Goal: Task Accomplishment & Management: Use online tool/utility

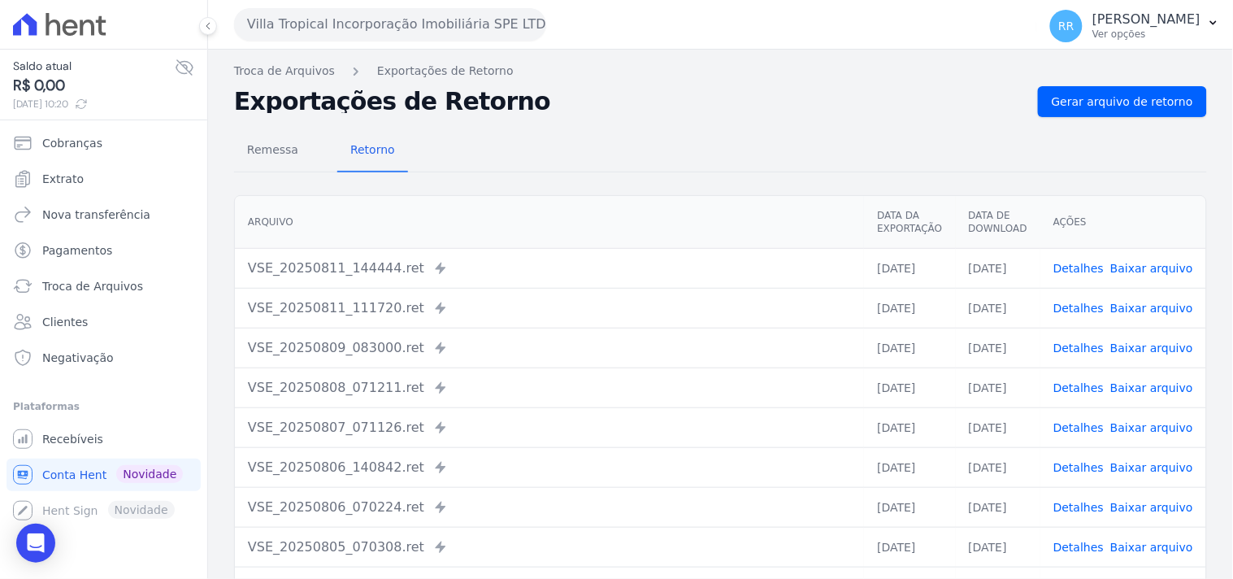
click at [298, 21] on button "Villa Tropical Incorporação Imobiliária SPE LTDA" at bounding box center [390, 24] width 312 height 33
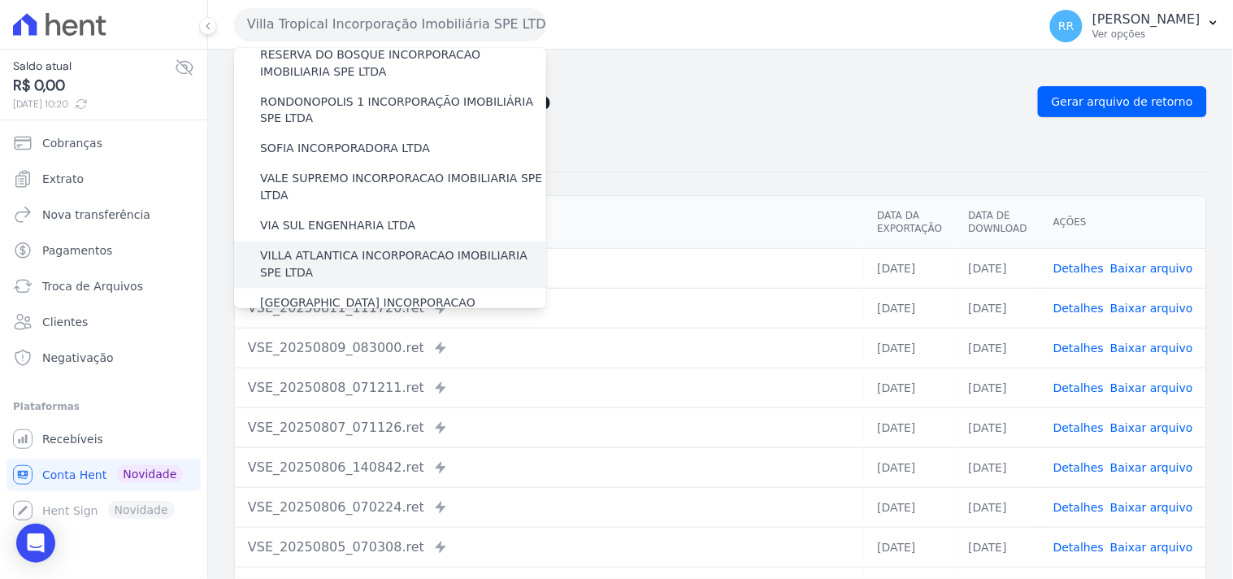
scroll to position [726, 0]
click at [315, 294] on label "[GEOGRAPHIC_DATA] INCORPORACAO IMOBILIARIA SPE LTDA" at bounding box center [403, 311] width 286 height 34
click at [0, 0] on input "[GEOGRAPHIC_DATA] INCORPORACAO IMOBILIARIA SPE LTDA" at bounding box center [0, 0] width 0 height 0
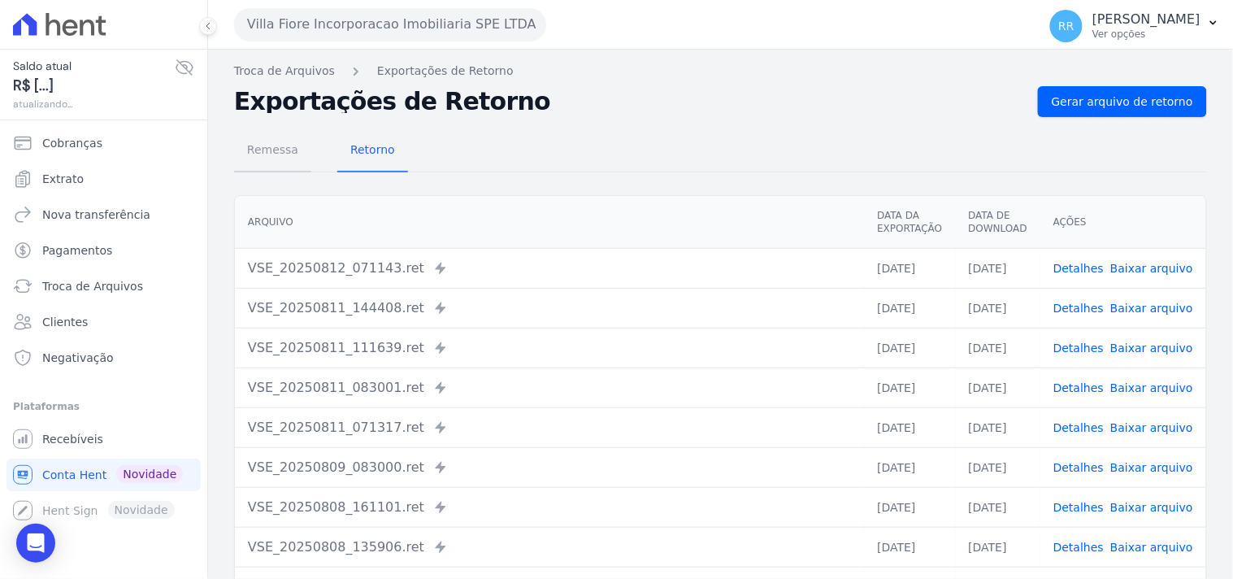
click at [268, 155] on span "Remessa" at bounding box center [272, 149] width 71 height 33
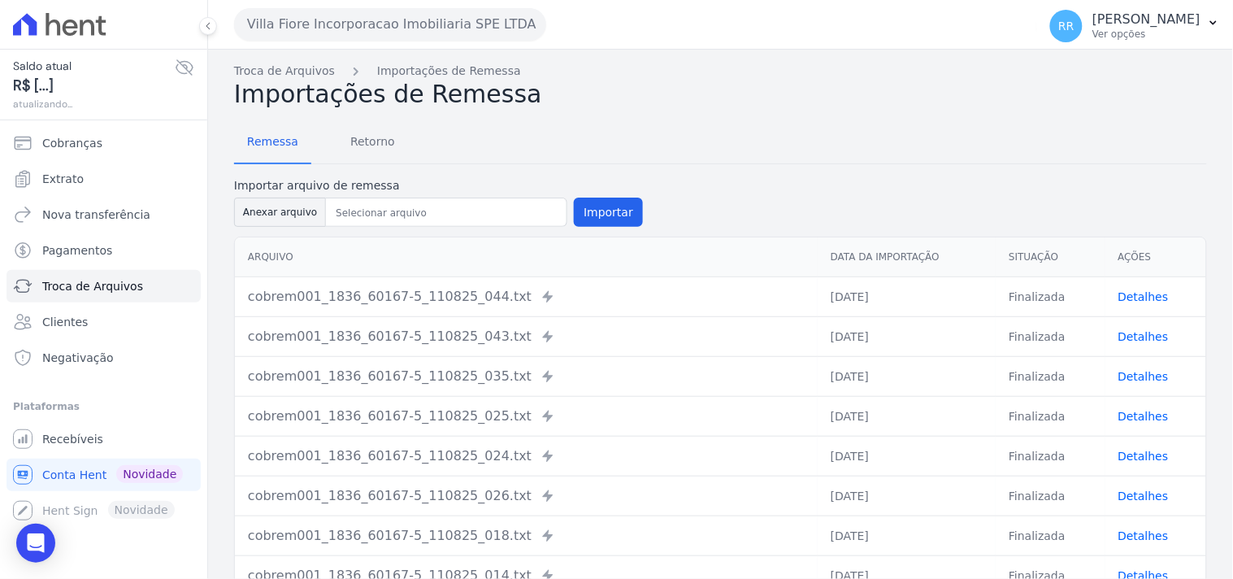
click at [263, 193] on div "Importar arquivo de remessa Anexar arquivo Importar" at bounding box center [438, 203] width 409 height 53
click at [267, 218] on button "Anexar arquivo" at bounding box center [280, 212] width 92 height 29
type input "cobrem001_1836_60167-5_120825_009.TXT"
click at [631, 214] on form "Importar arquivo de remessa Anexar arquivo Importar" at bounding box center [720, 203] width 973 height 53
click at [614, 216] on button "Importar" at bounding box center [608, 212] width 69 height 29
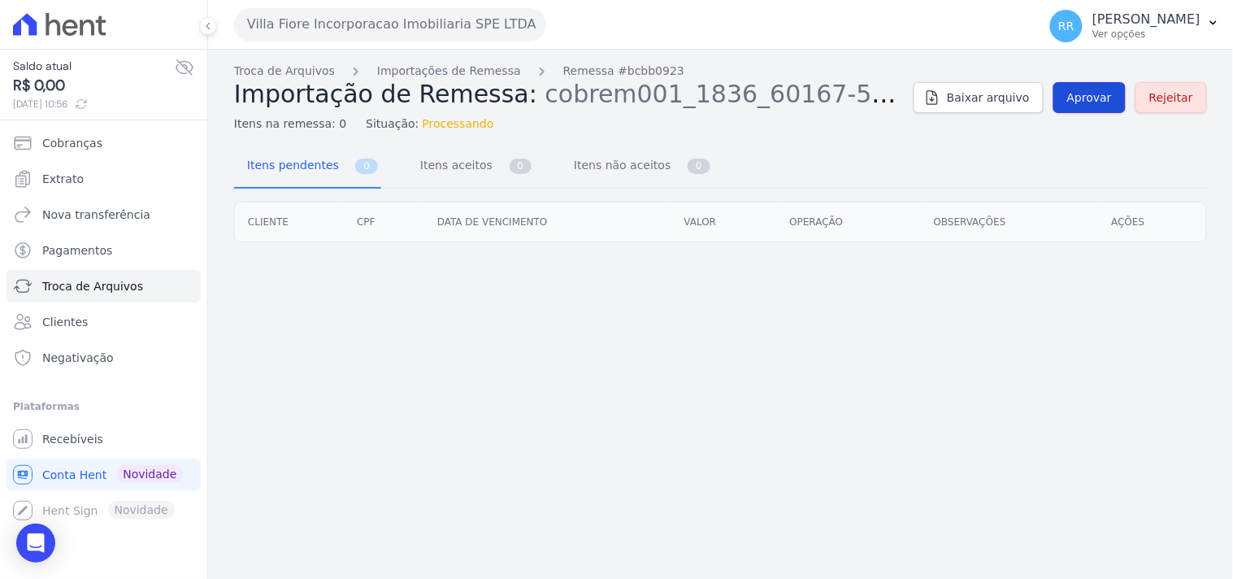
click at [1088, 111] on link "Aprovar" at bounding box center [1090, 97] width 72 height 31
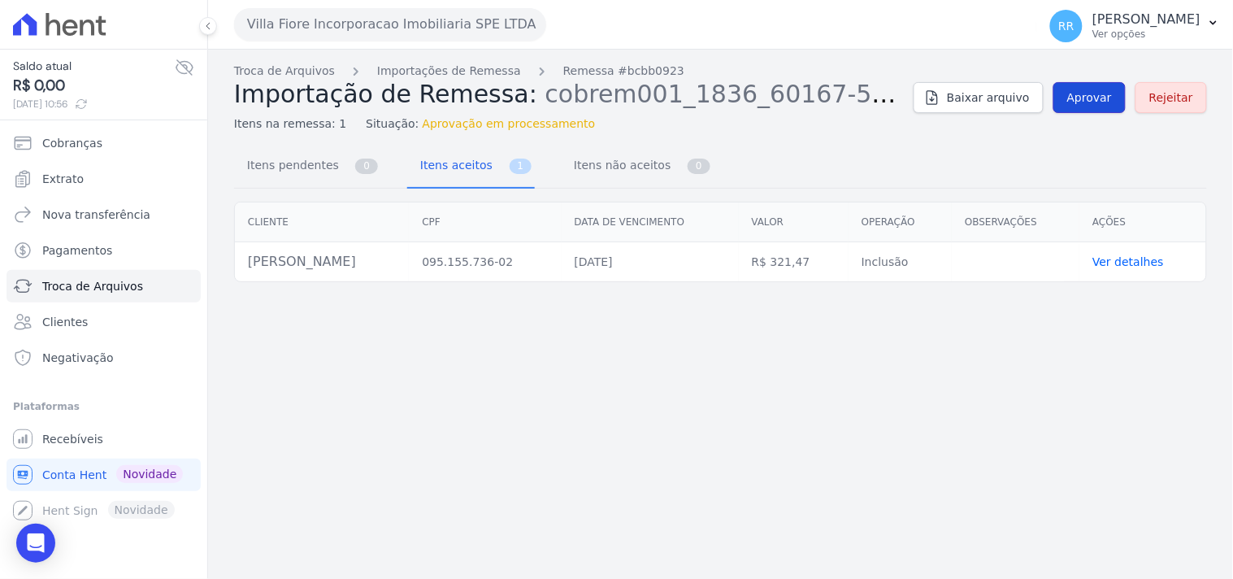
click at [1106, 96] on span "Aprovar" at bounding box center [1090, 97] width 45 height 16
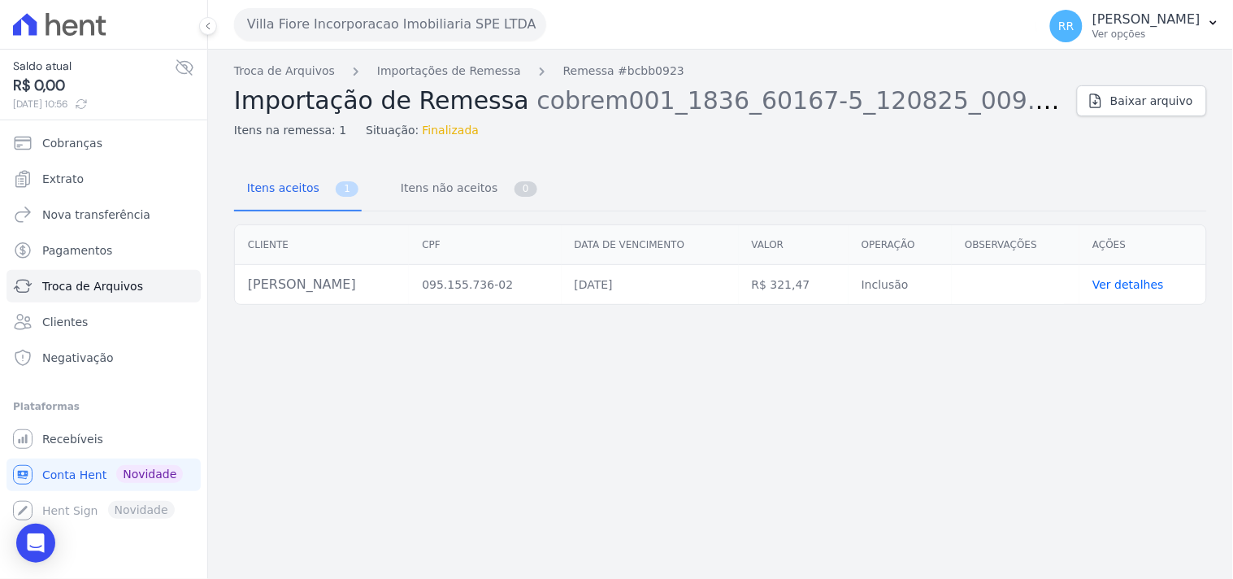
click at [726, 181] on div "Itens aceitos 1 Itens não aceitos 0" at bounding box center [720, 189] width 973 height 43
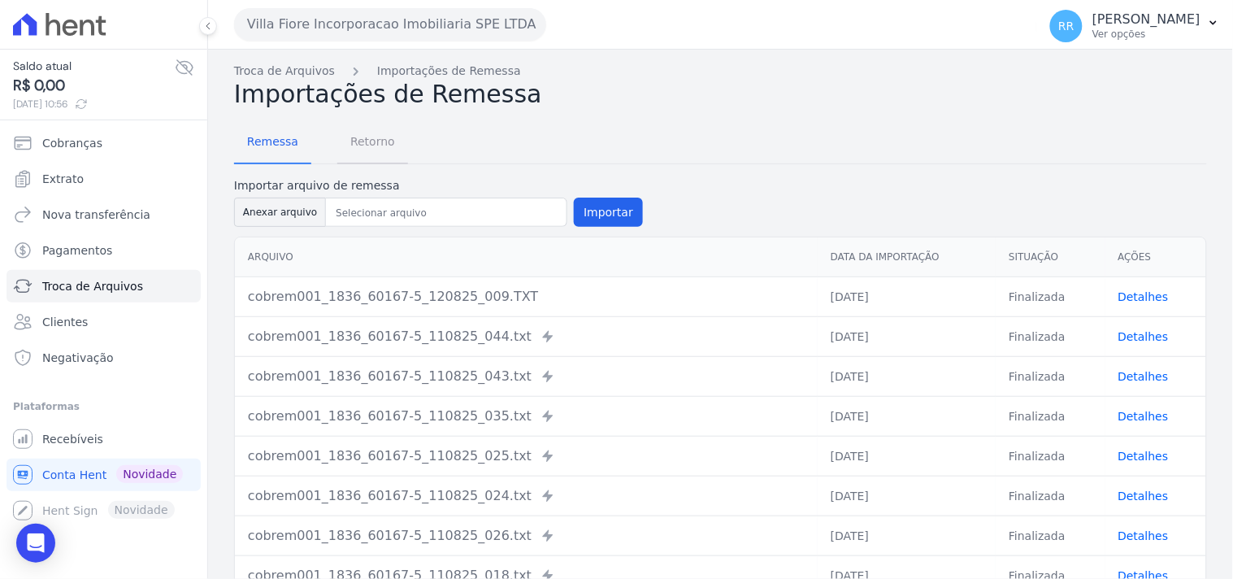
click at [383, 143] on span "Retorno" at bounding box center [373, 141] width 64 height 33
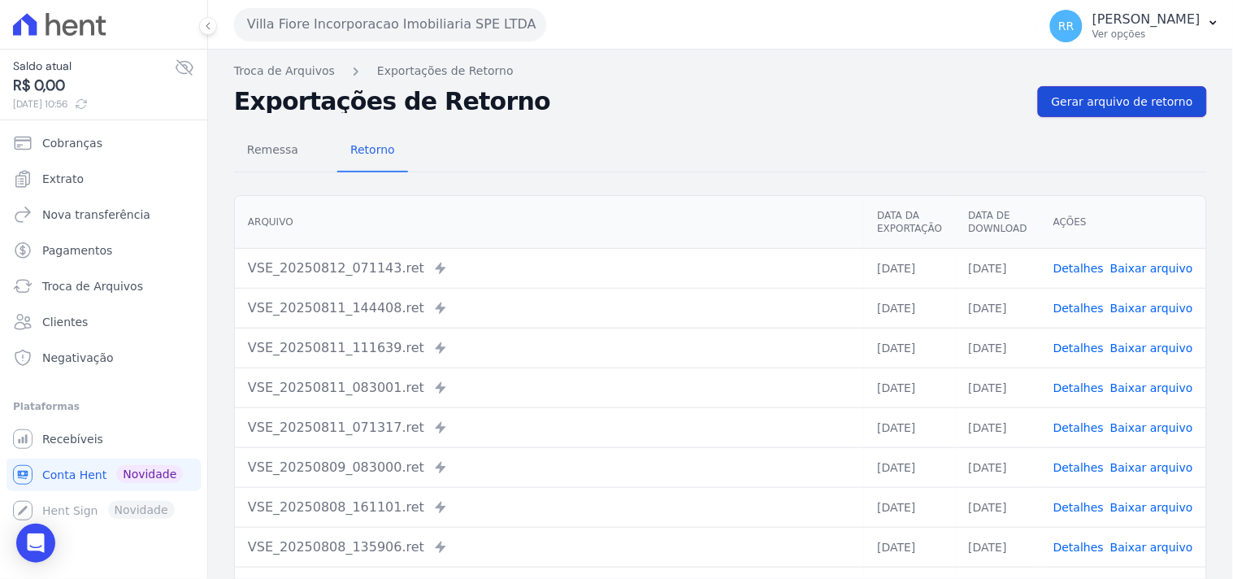
click at [1059, 115] on link "Gerar arquivo de retorno" at bounding box center [1122, 101] width 169 height 31
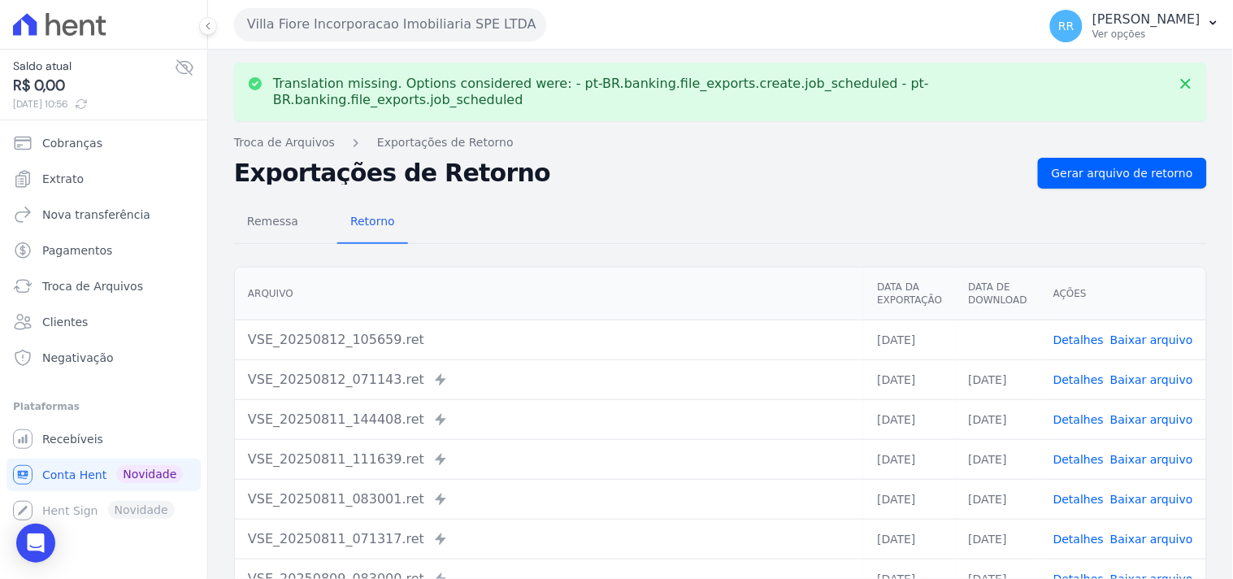
click at [1161, 333] on link "Baixar arquivo" at bounding box center [1152, 339] width 83 height 13
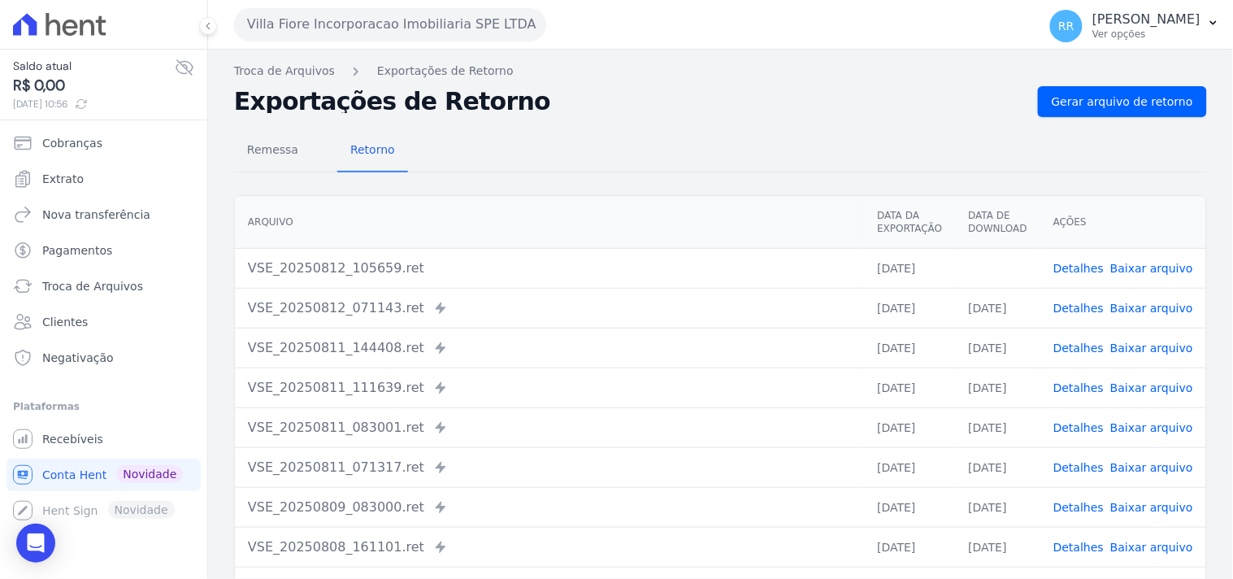
drag, startPoint x: 578, startPoint y: 204, endPoint x: 485, endPoint y: 44, distance: 185.1
click at [578, 203] on th "Arquivo" at bounding box center [549, 222] width 629 height 53
